Goal: Task Accomplishment & Management: Use online tool/utility

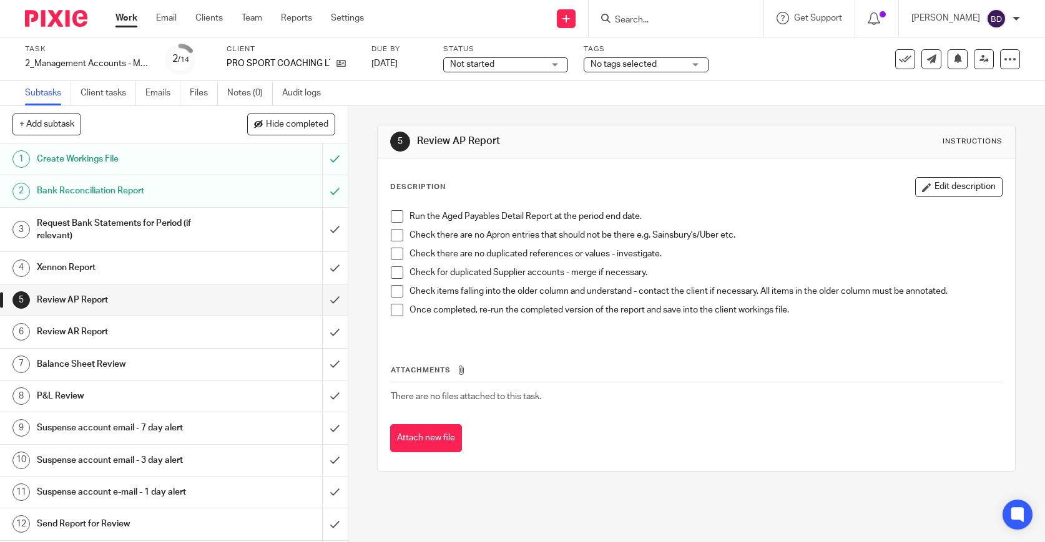
click at [268, 227] on div "Request Bank Statements for Period (if relevant)" at bounding box center [173, 230] width 273 height 32
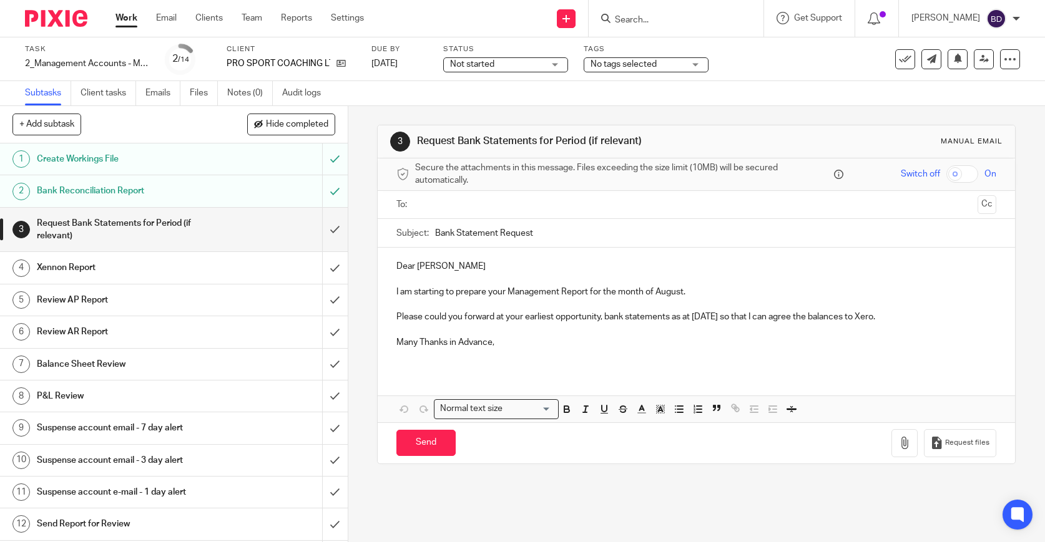
click at [556, 238] on input "Bank Statement Request" at bounding box center [715, 233] width 561 height 28
click at [509, 207] on input "text" at bounding box center [695, 205] width 553 height 14
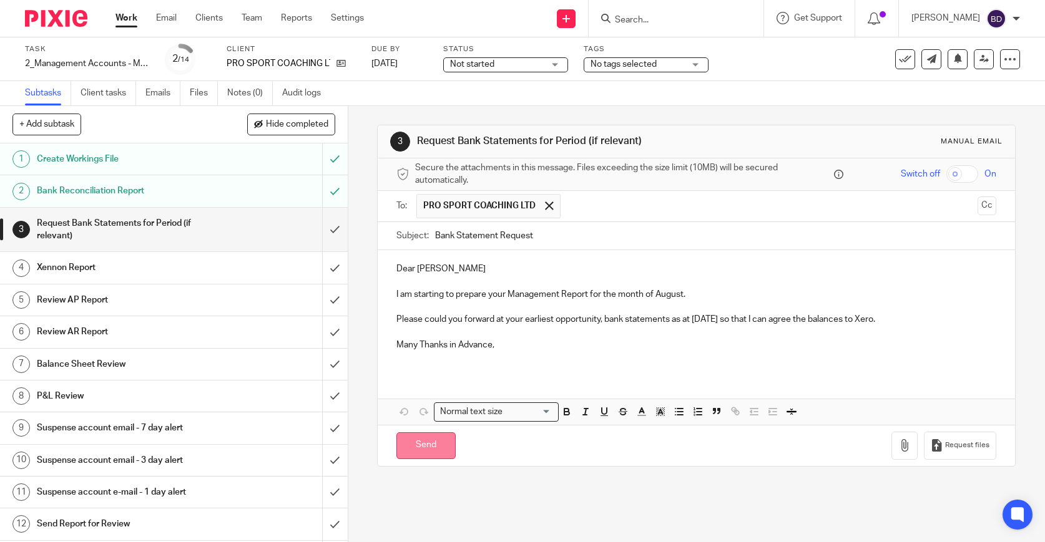
click at [429, 446] on input "Send" at bounding box center [425, 446] width 59 height 27
type input "Sent"
